Goal: Task Accomplishment & Management: Complete application form

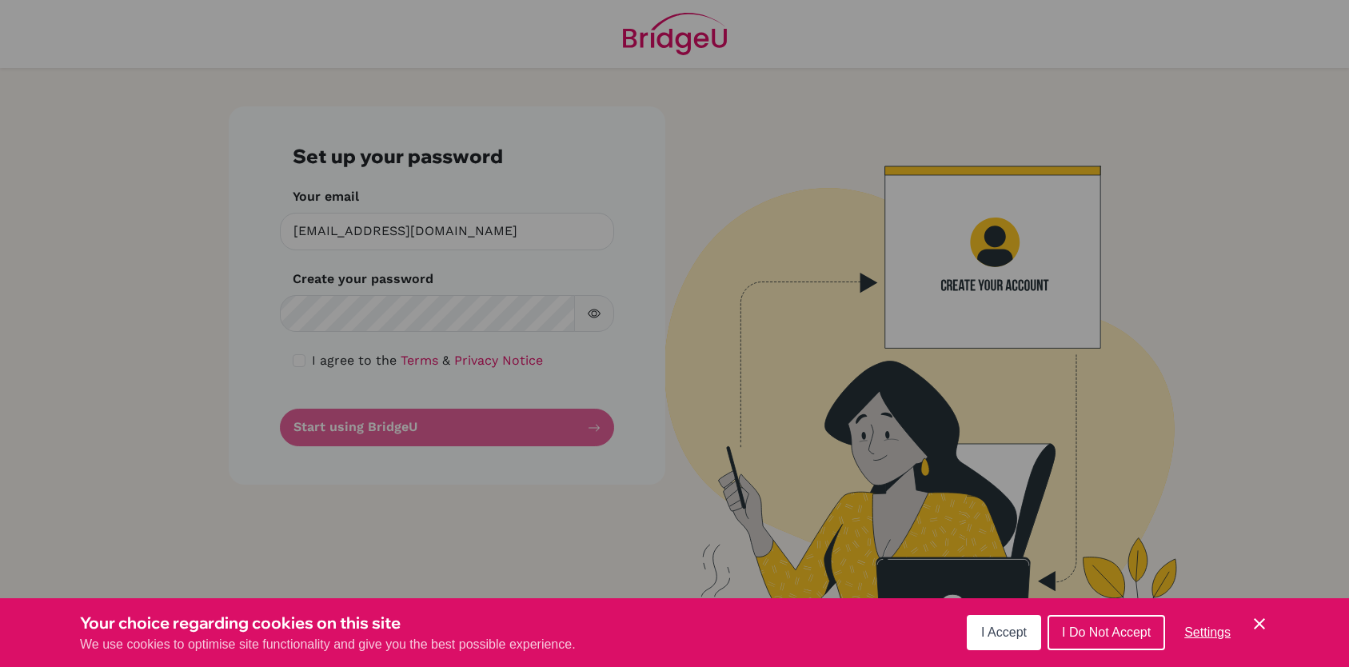
click at [1004, 638] on span "I Accept" at bounding box center [1004, 632] width 46 height 14
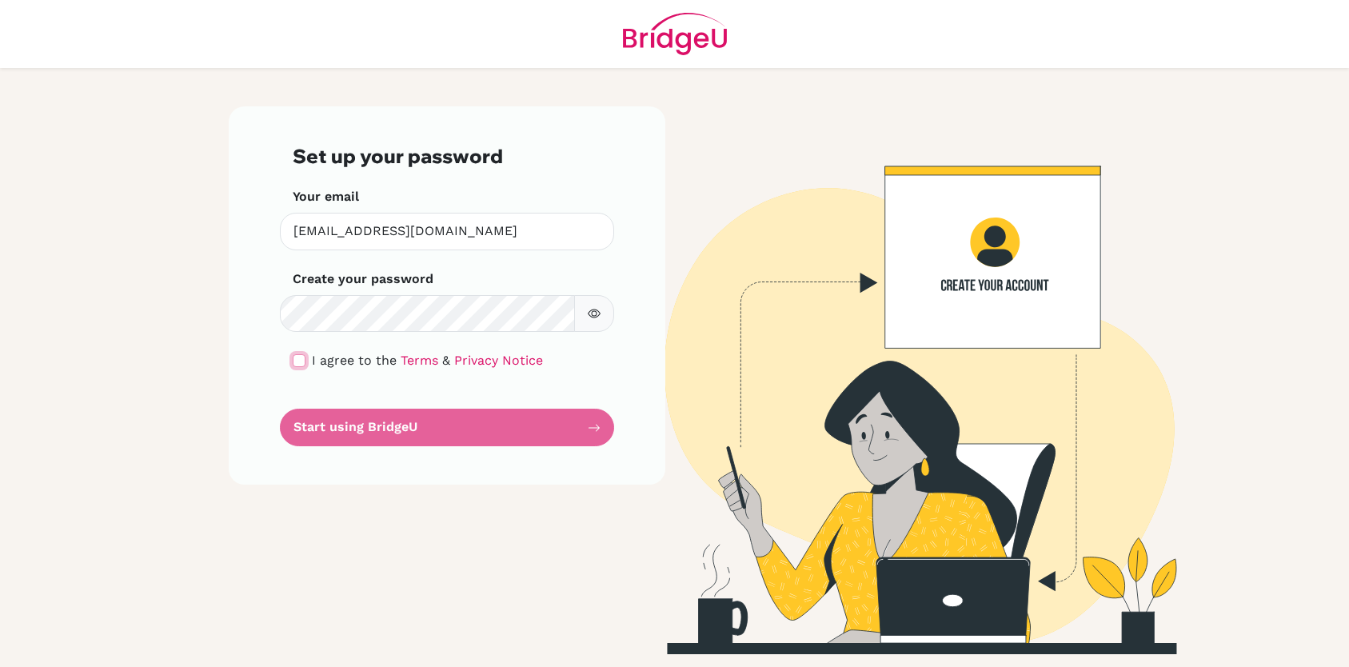
click at [302, 361] on input "checkbox" at bounding box center [299, 360] width 13 height 13
checkbox input "true"
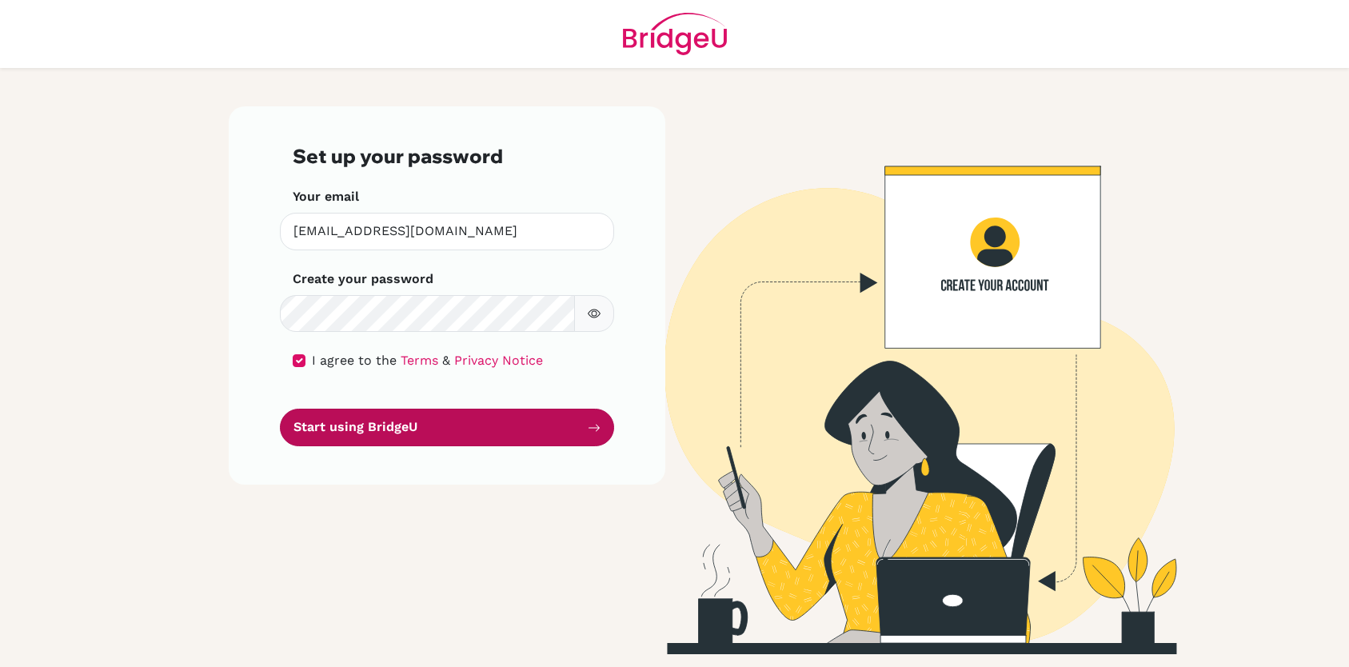
click at [407, 433] on button "Start using BridgeU" at bounding box center [447, 428] width 334 height 38
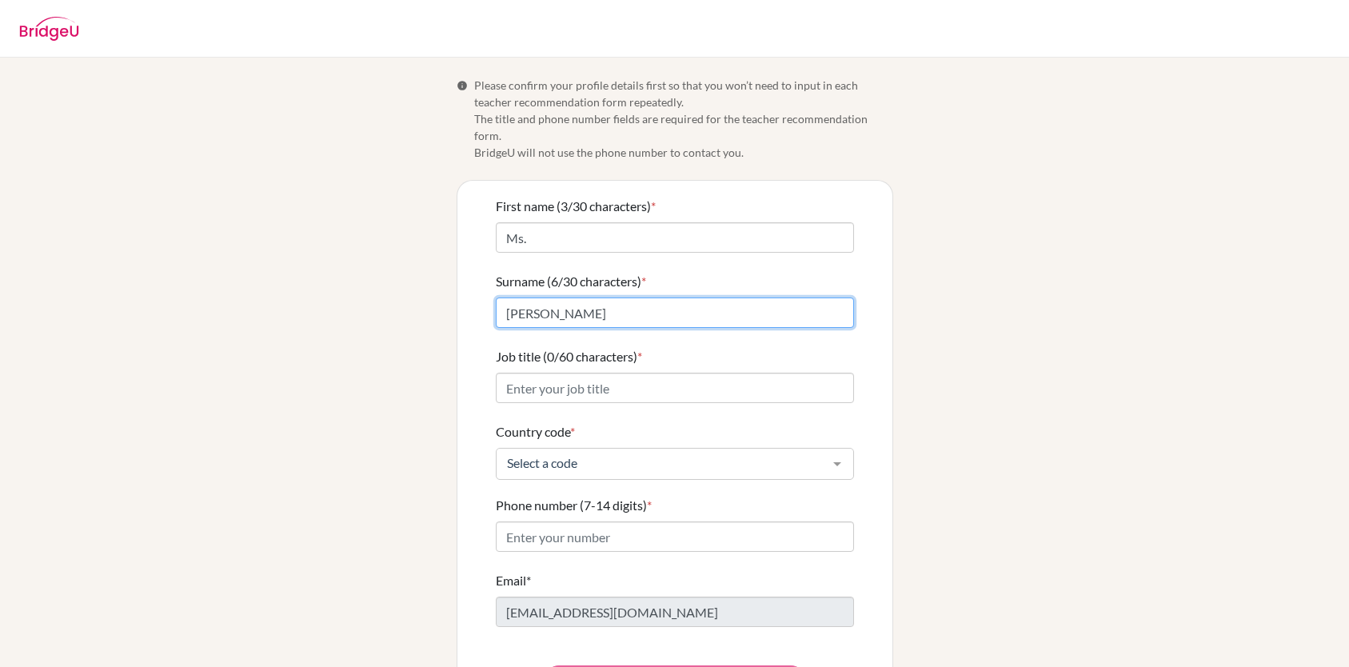
click at [503, 298] on input "[PERSON_NAME]" at bounding box center [675, 312] width 358 height 30
type input "[PERSON_NAME]"
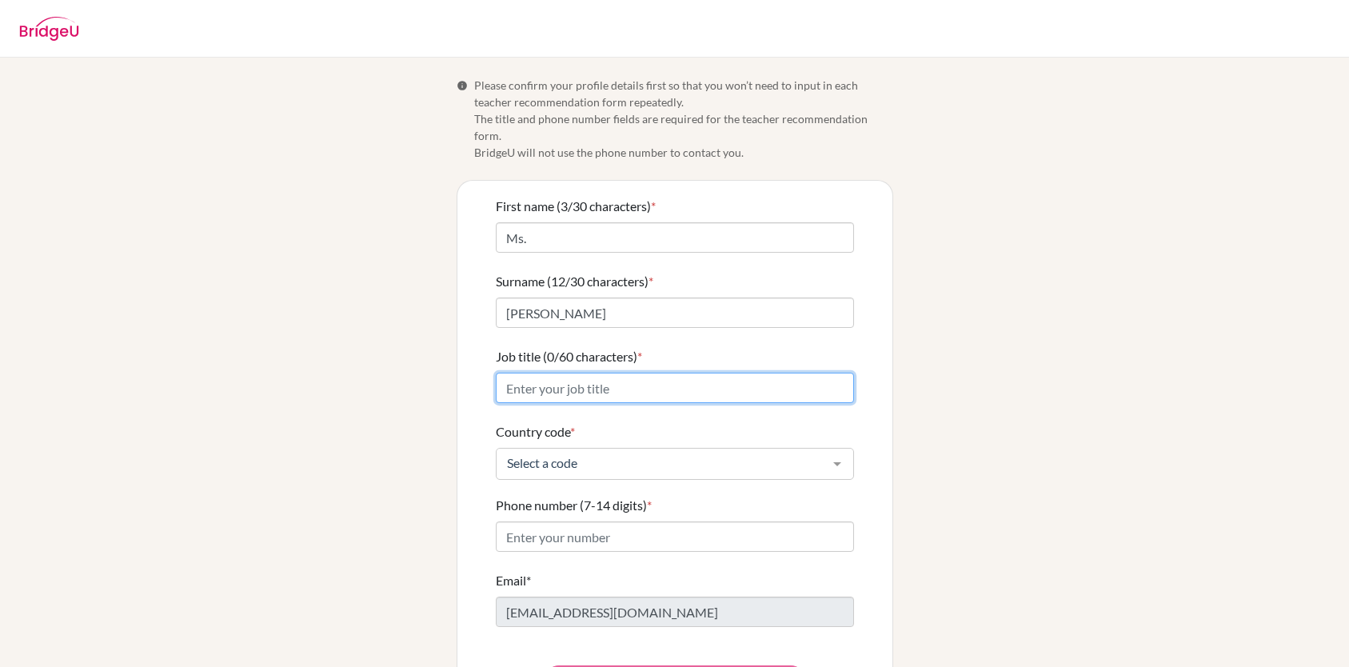
click at [558, 373] on input "Job title (0/60 characters) *" at bounding box center [675, 388] width 358 height 30
type input "Art Teacher"
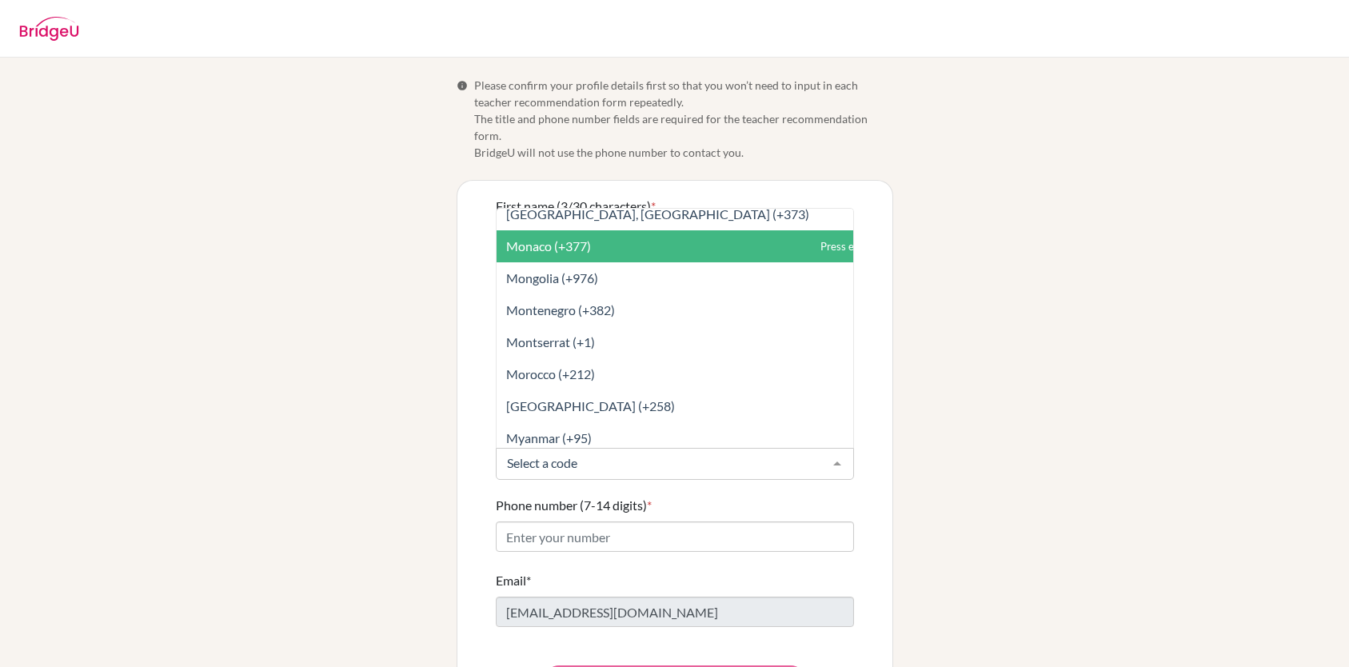
scroll to position [4557, 0]
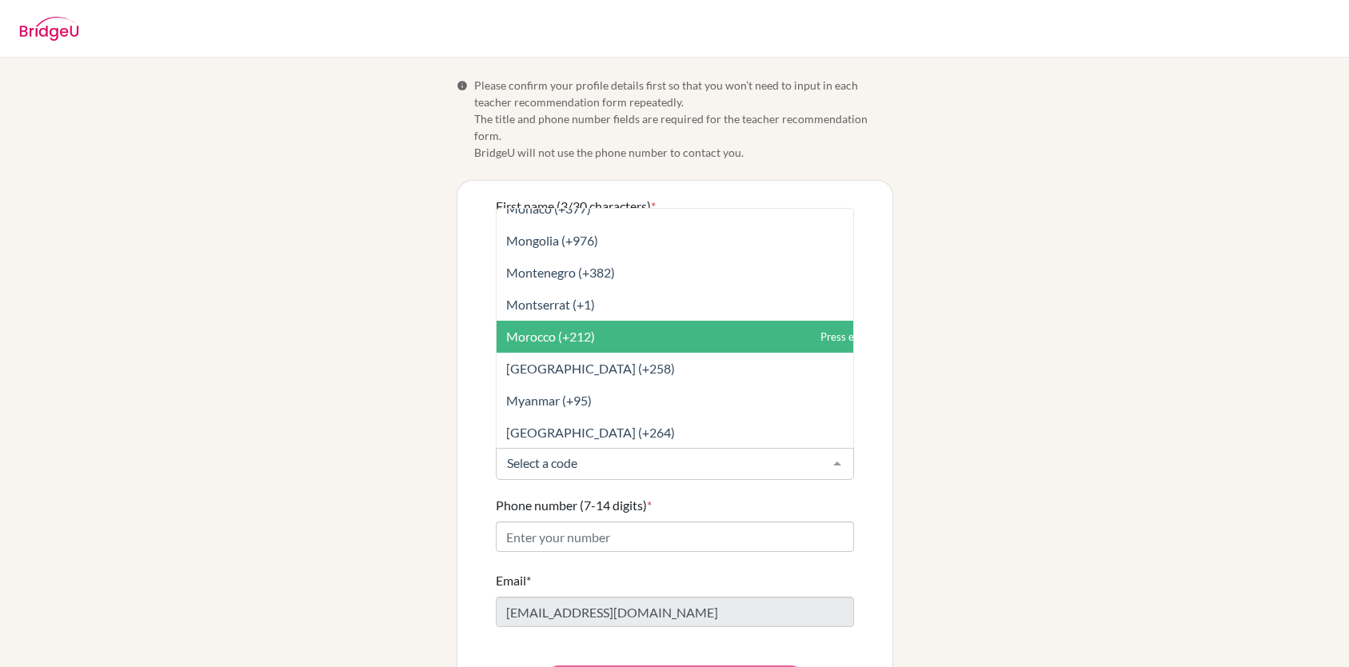
click at [559, 329] on span "Morocco (+212)" at bounding box center [550, 336] width 89 height 15
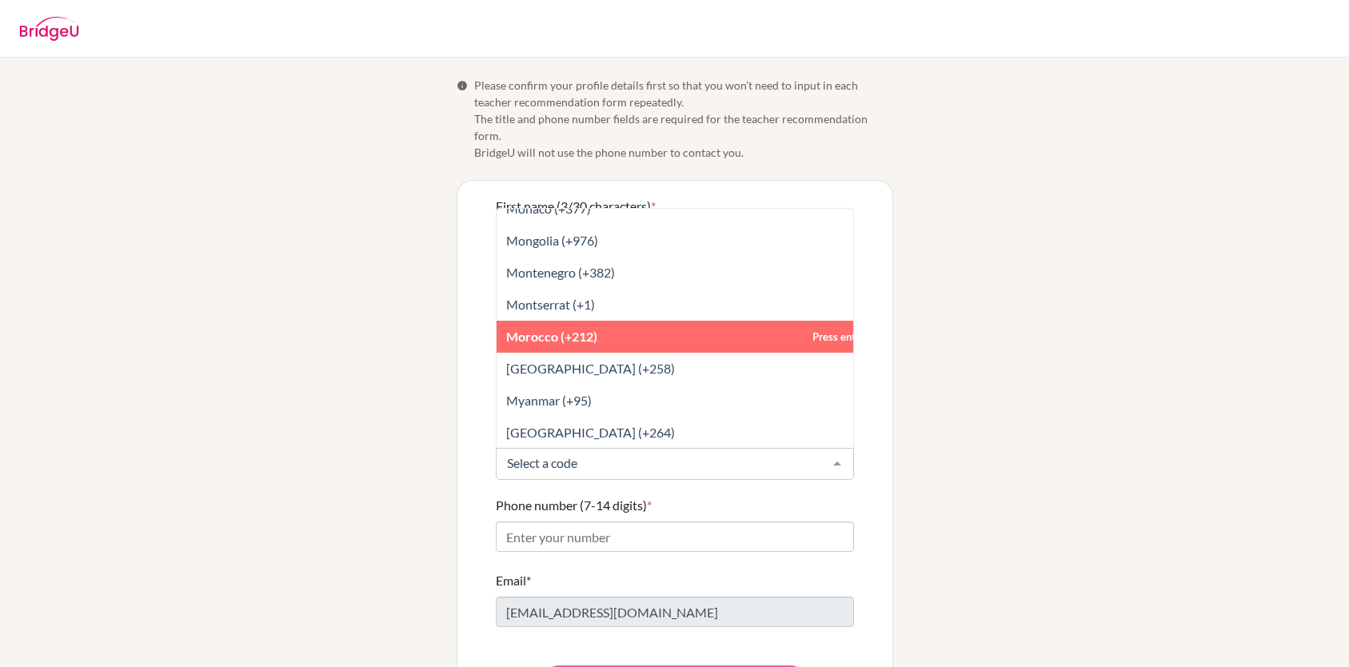
click at [827, 449] on div at bounding box center [837, 463] width 32 height 30
click at [559, 329] on span "Morocco (+212)" at bounding box center [710, 337] width 428 height 32
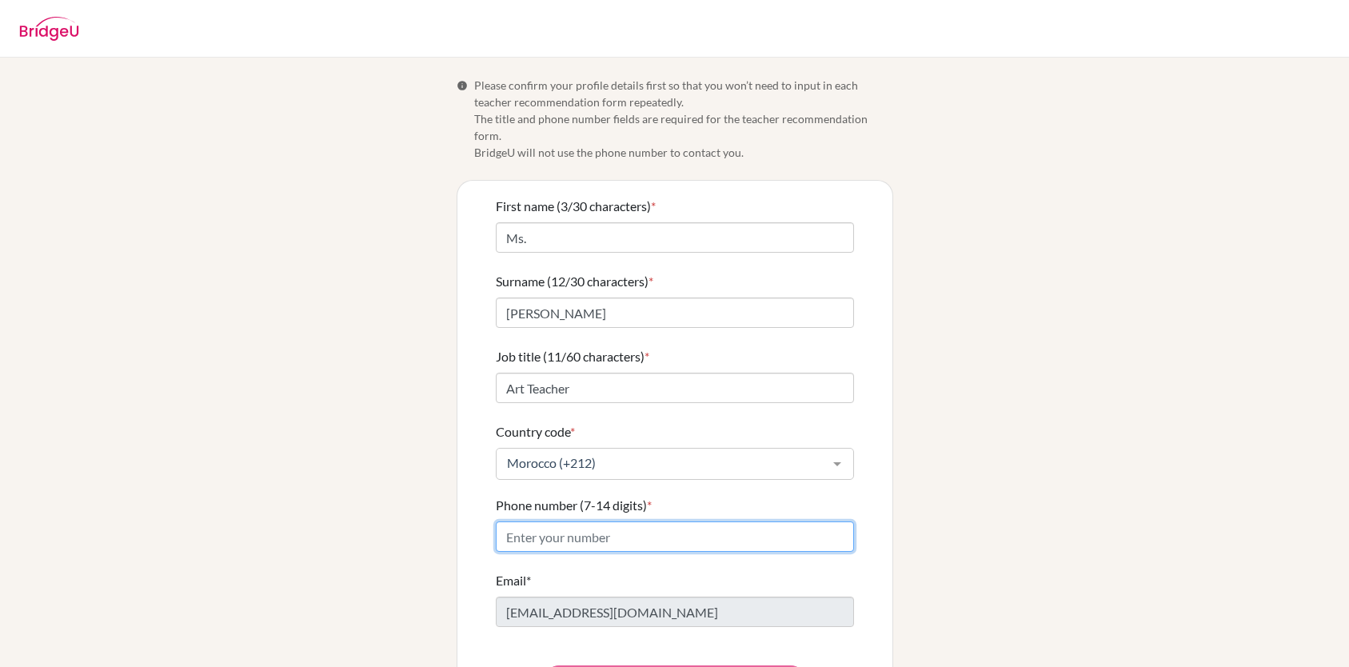
click at [544, 522] on input "Phone number (7-14 digits) *" at bounding box center [675, 536] width 358 height 30
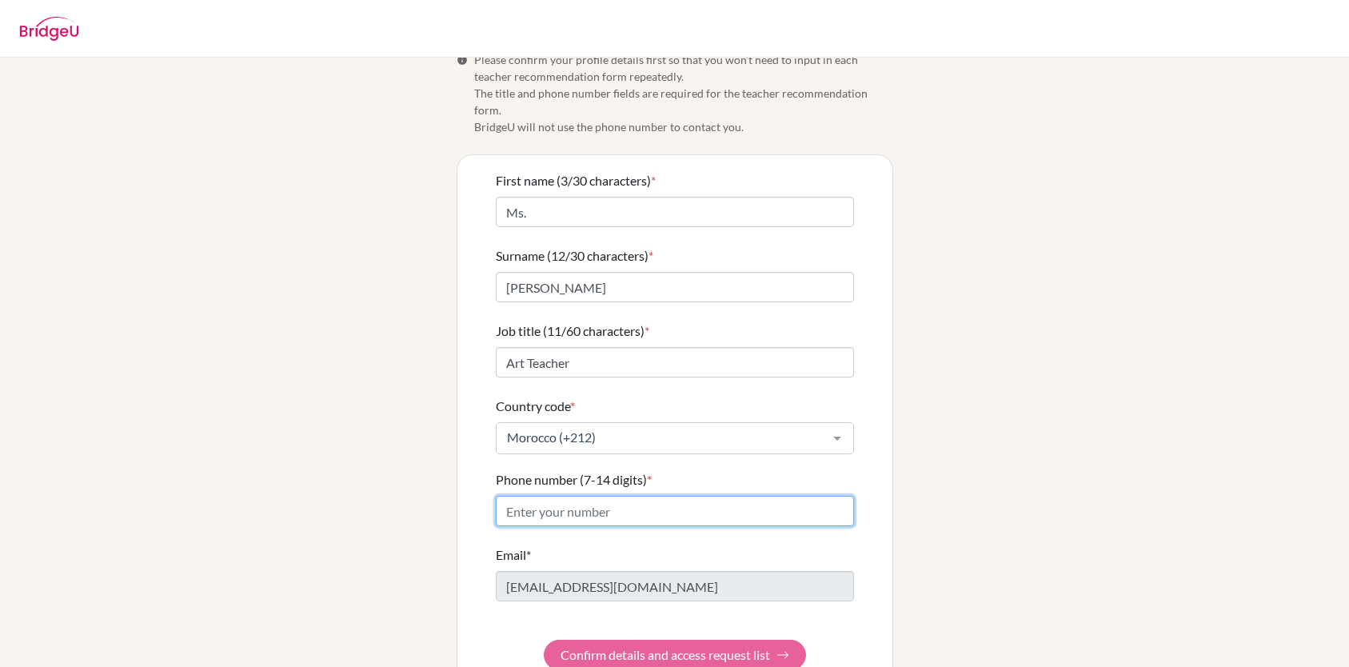
scroll to position [48, 0]
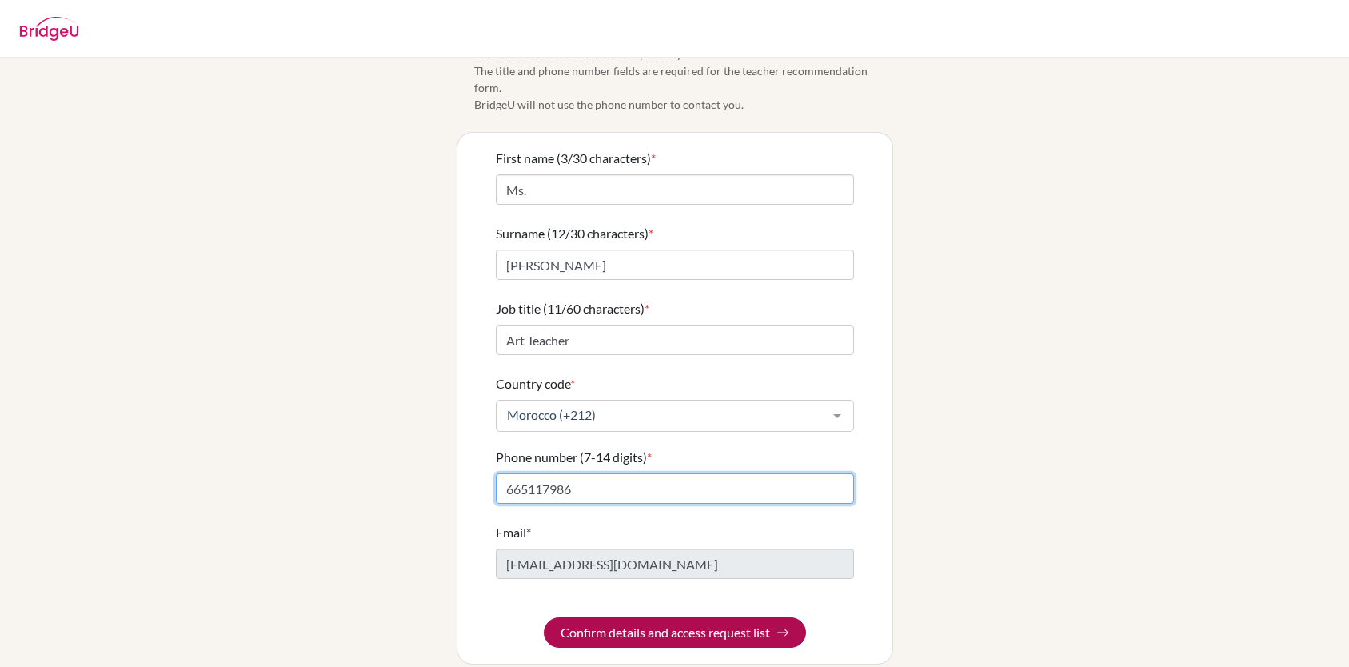
type input "665117986"
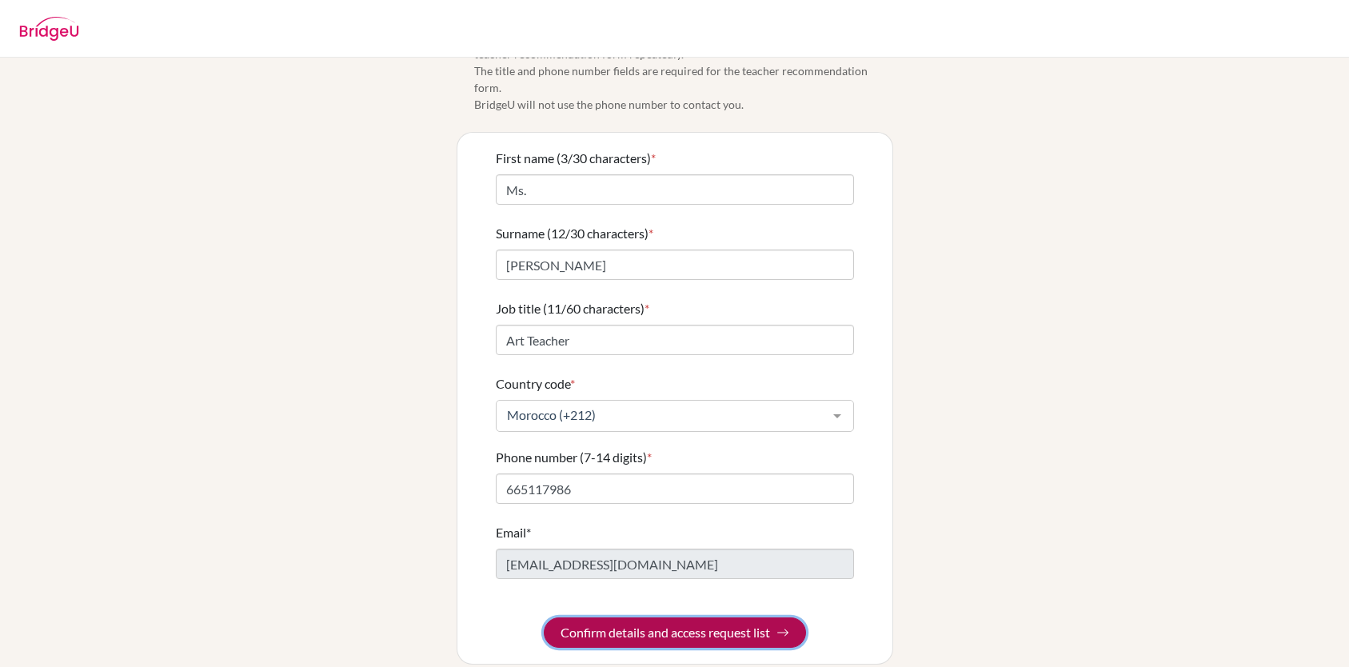
click at [610, 617] on button "Confirm details and access request list" at bounding box center [675, 632] width 262 height 30
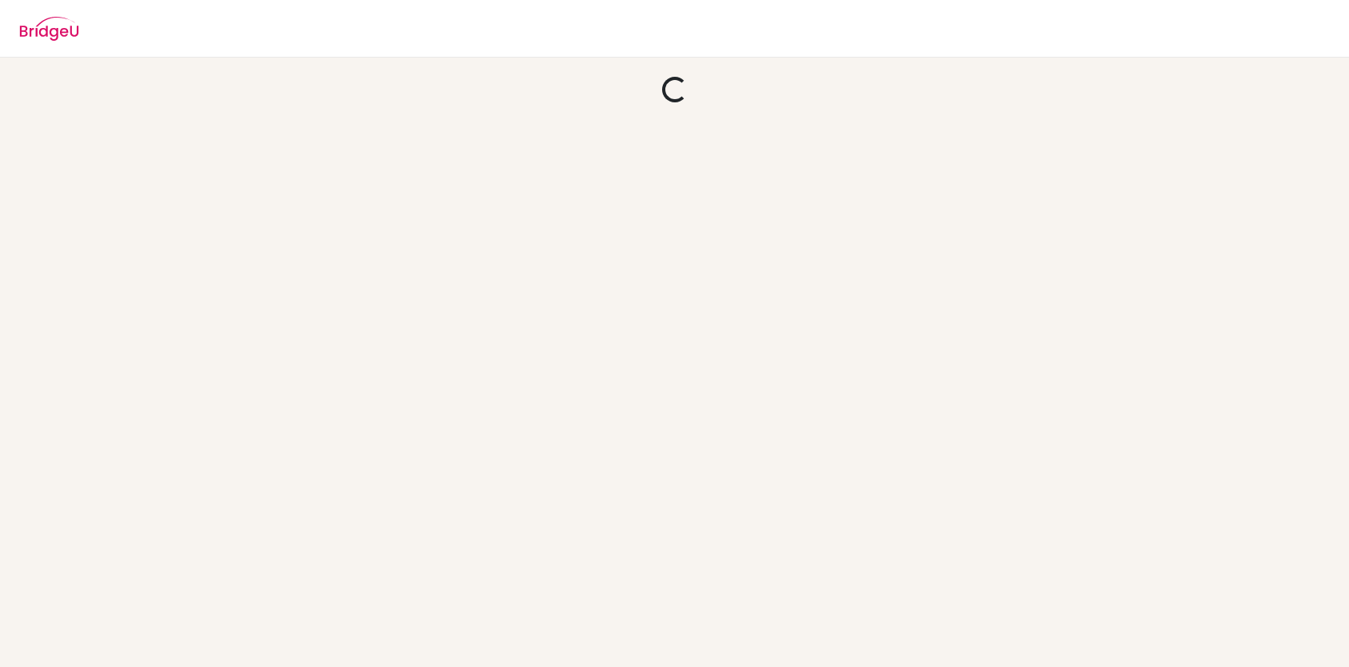
scroll to position [0, 0]
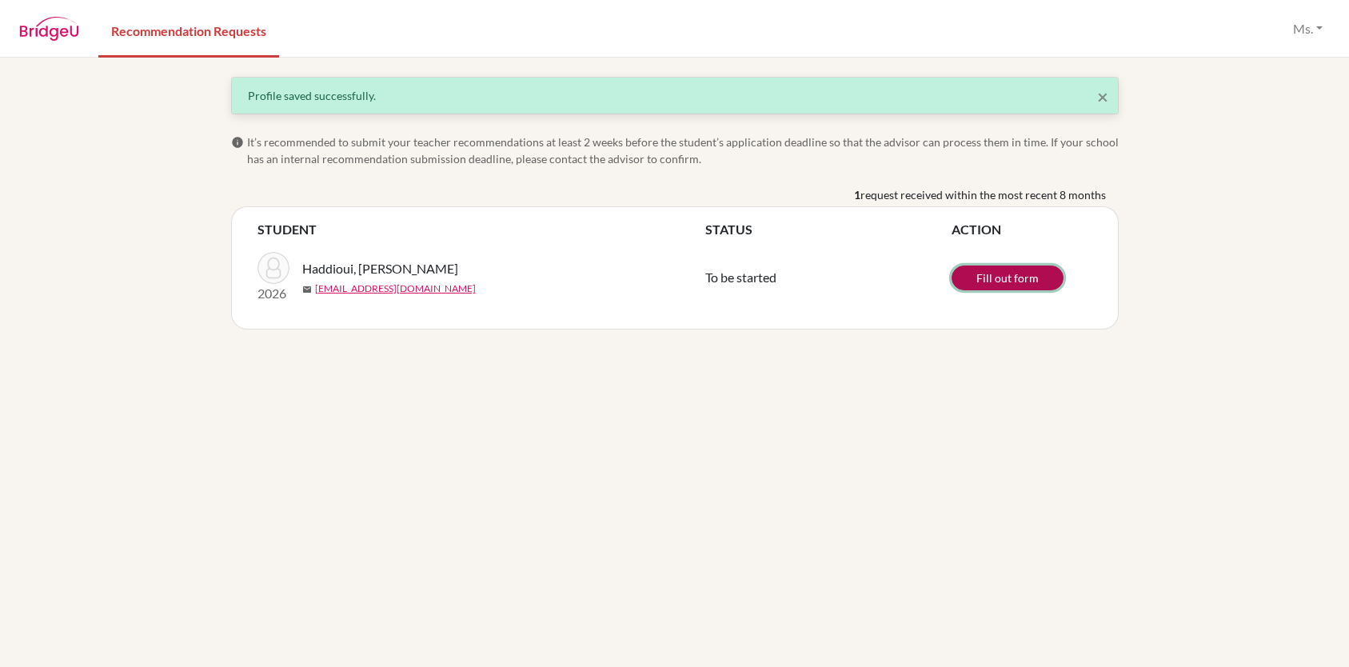
click at [1018, 283] on link "Fill out form" at bounding box center [1007, 277] width 112 height 25
